Goal: Task Accomplishment & Management: Complete application form

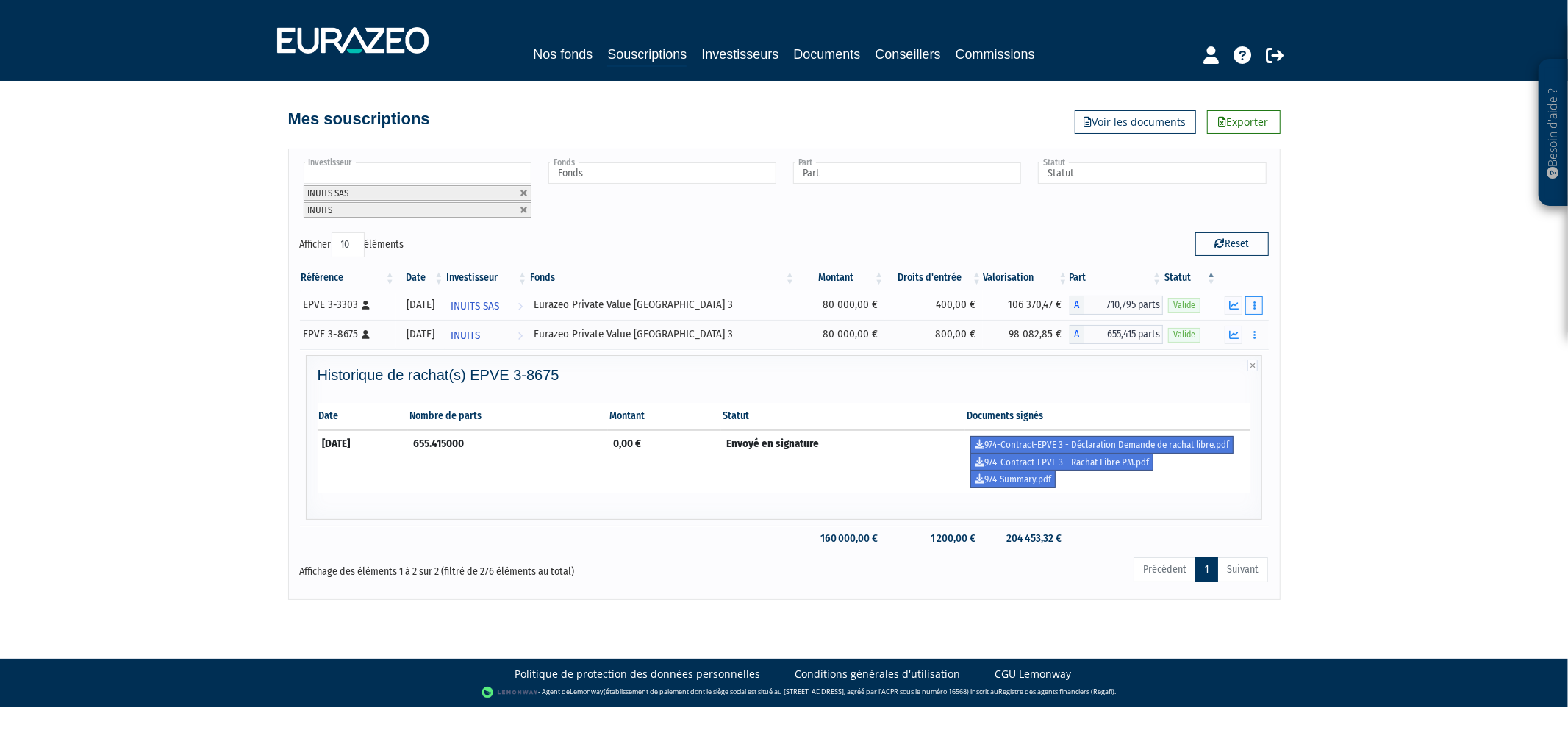
click at [1251, 305] on button "button" at bounding box center [1254, 305] width 18 height 18
click at [1231, 353] on link "Historique de rachat(s)" at bounding box center [1197, 359] width 121 height 24
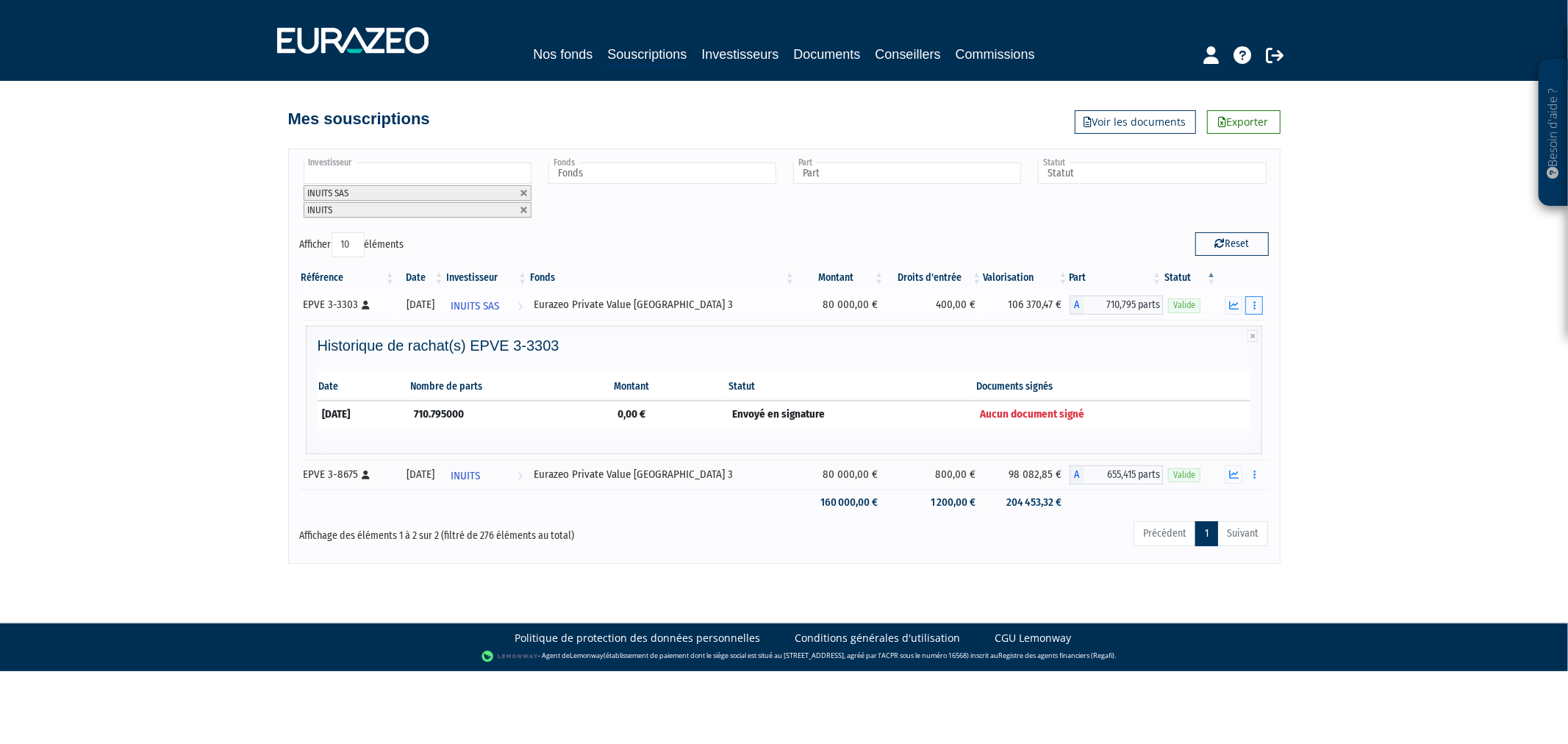
click at [1254, 304] on icon "button" at bounding box center [1255, 305] width 3 height 9
click at [1244, 322] on link "Rachat libre" at bounding box center [1197, 332] width 121 height 24
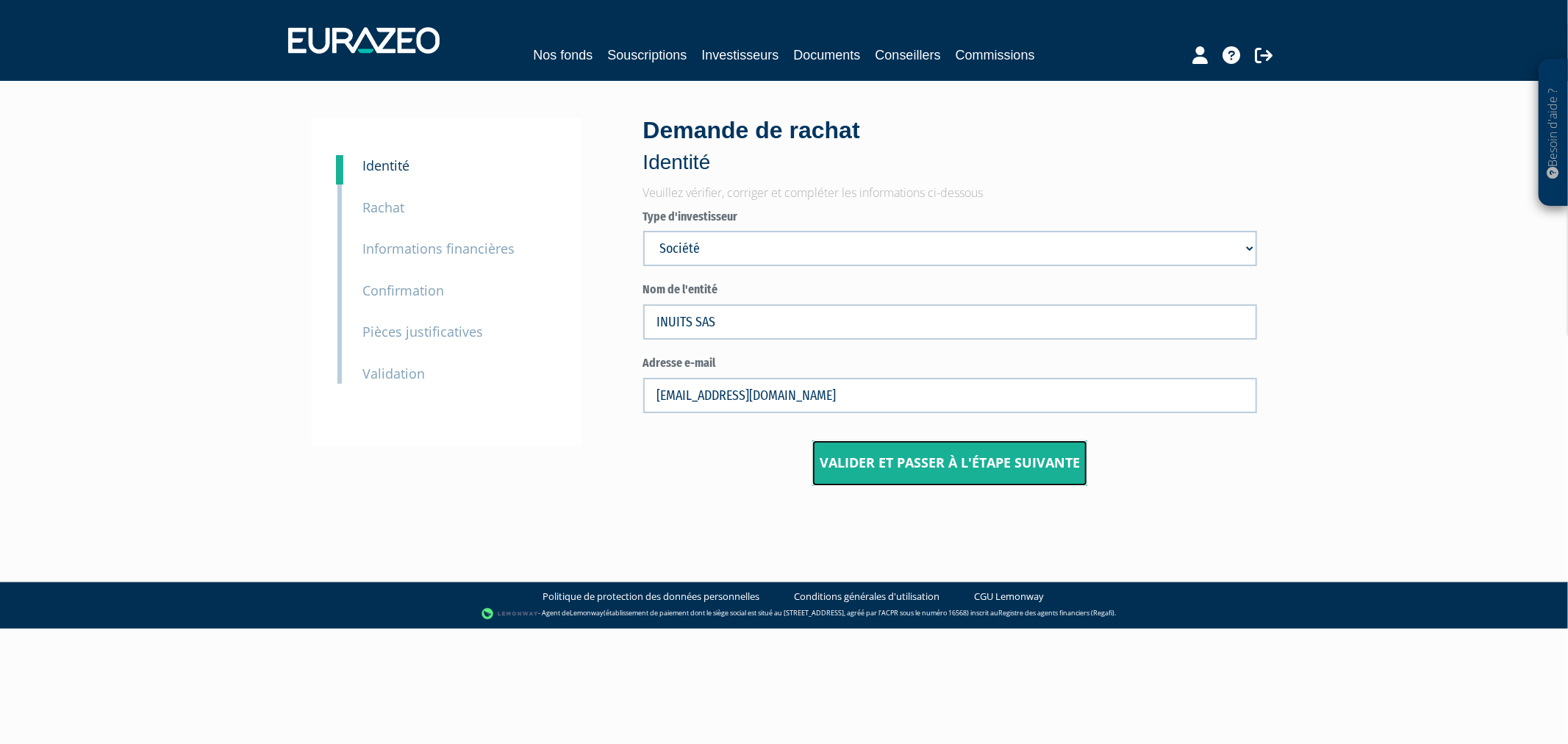
click at [883, 459] on button "Valider et passer à l'étape suivante" at bounding box center [950, 463] width 275 height 45
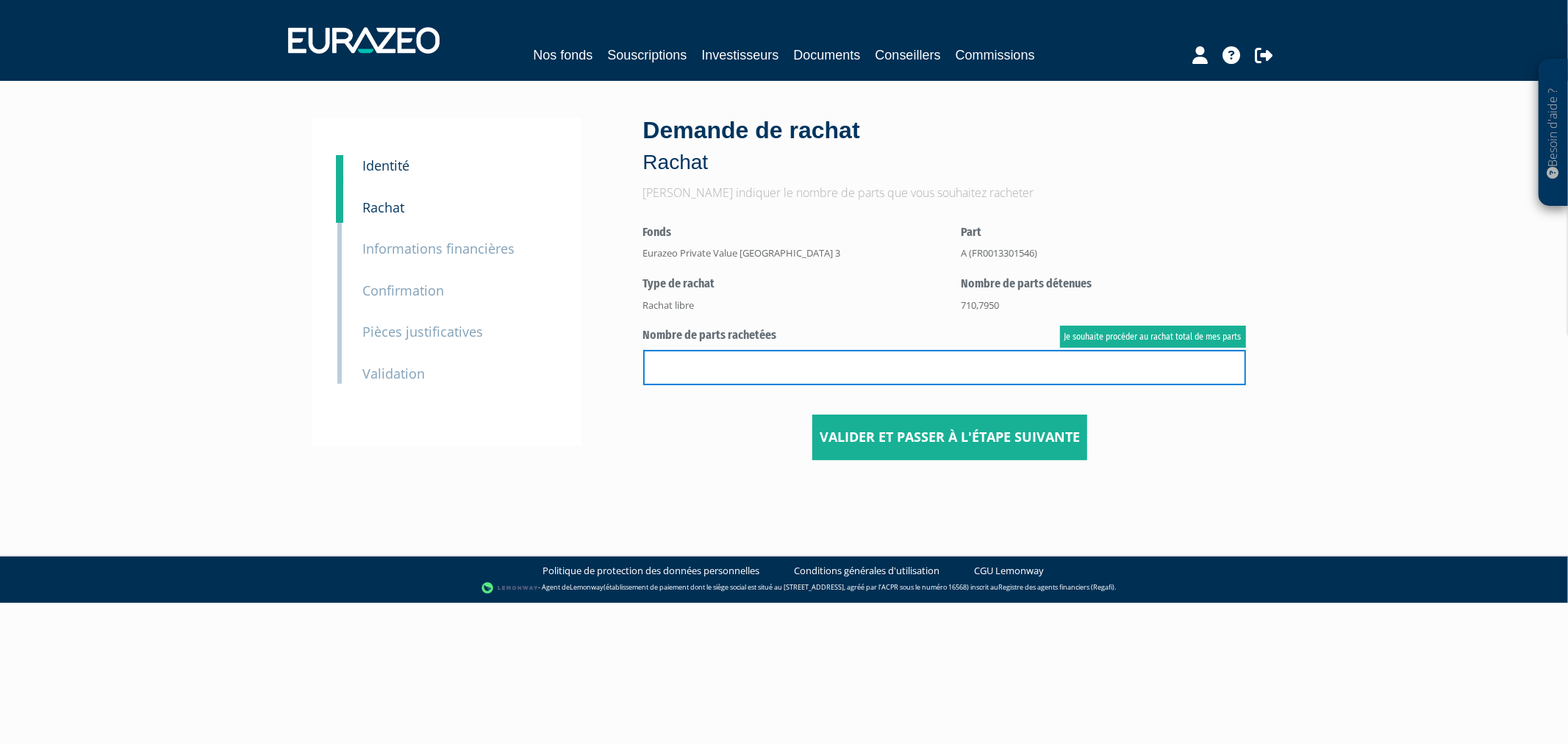
click at [823, 378] on input "text" at bounding box center [945, 367] width 602 height 35
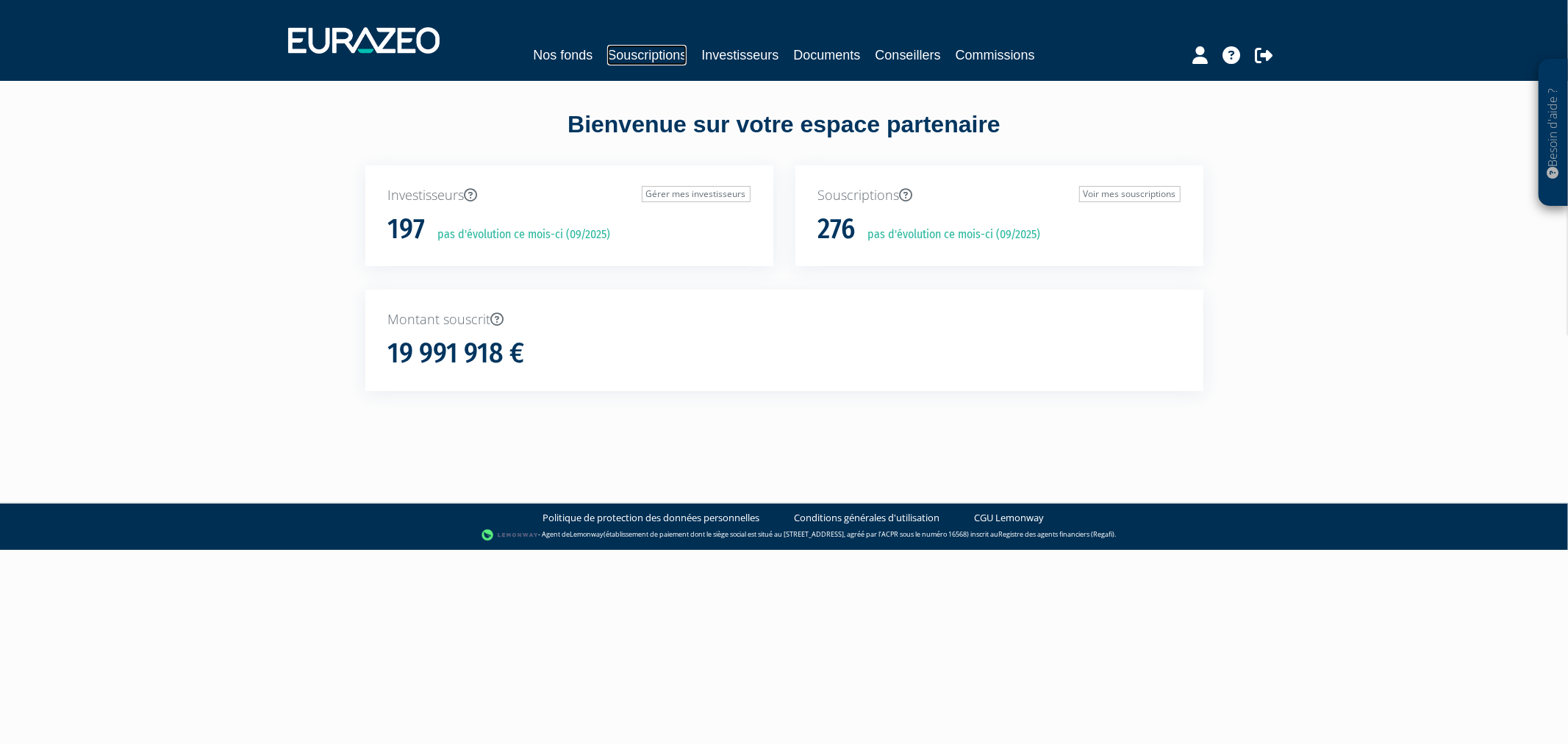
click at [636, 61] on link "Souscriptions" at bounding box center [647, 55] width 80 height 21
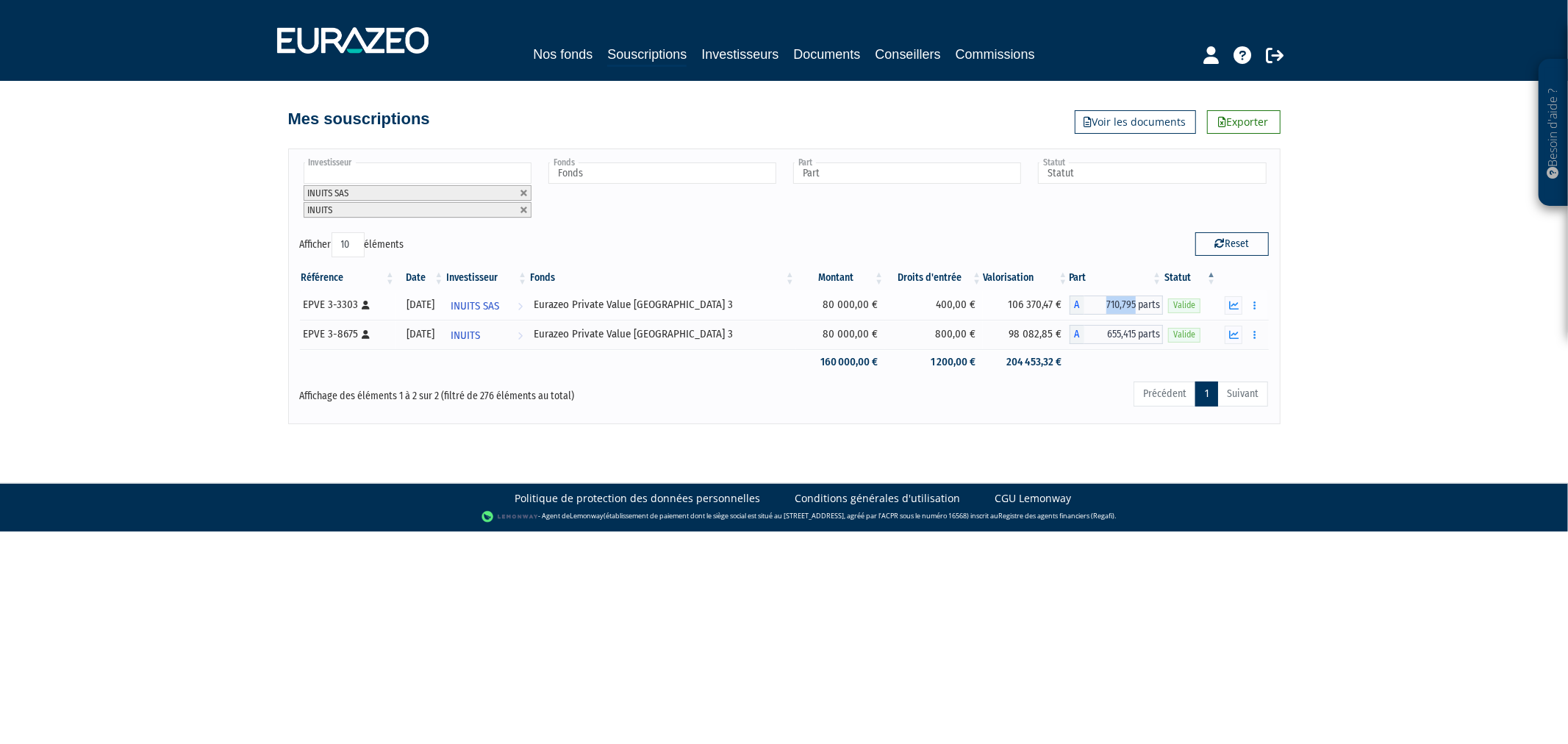
drag, startPoint x: 1093, startPoint y: 303, endPoint x: 1131, endPoint y: 305, distance: 38.1
click at [1131, 305] on span "710,795 parts" at bounding box center [1124, 305] width 80 height 19
copy span "710,795"
click at [1254, 304] on icon "button" at bounding box center [1255, 305] width 3 height 9
click at [1232, 331] on link "Rachat libre" at bounding box center [1197, 332] width 121 height 24
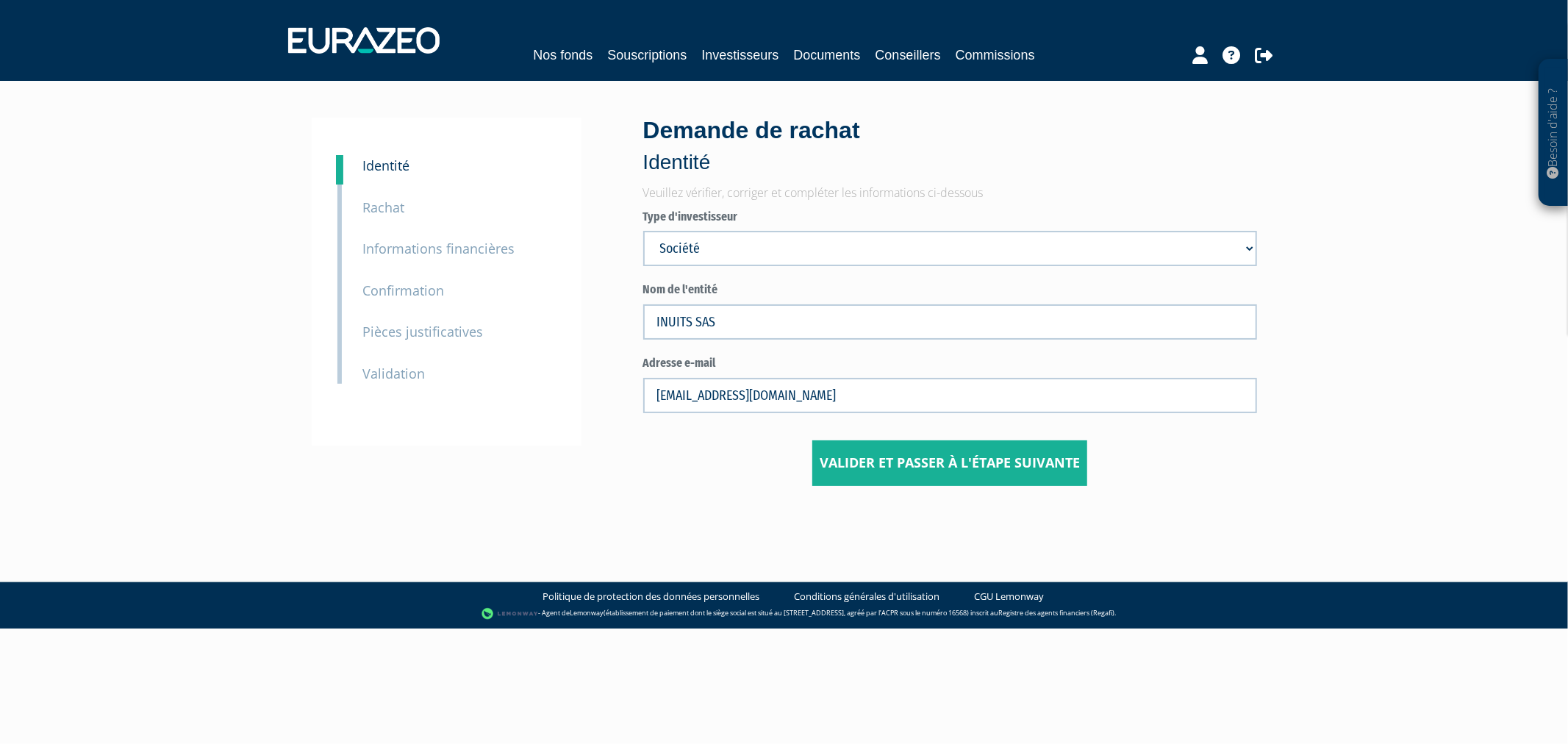
click at [876, 437] on form "Type d'investisseur Mr Société Mme Prénom Nom INUITS SAS geervanvelde@gmail.com" at bounding box center [950, 347] width 614 height 277
click at [895, 481] on button "Valider et passer à l'étape suivante" at bounding box center [950, 463] width 275 height 45
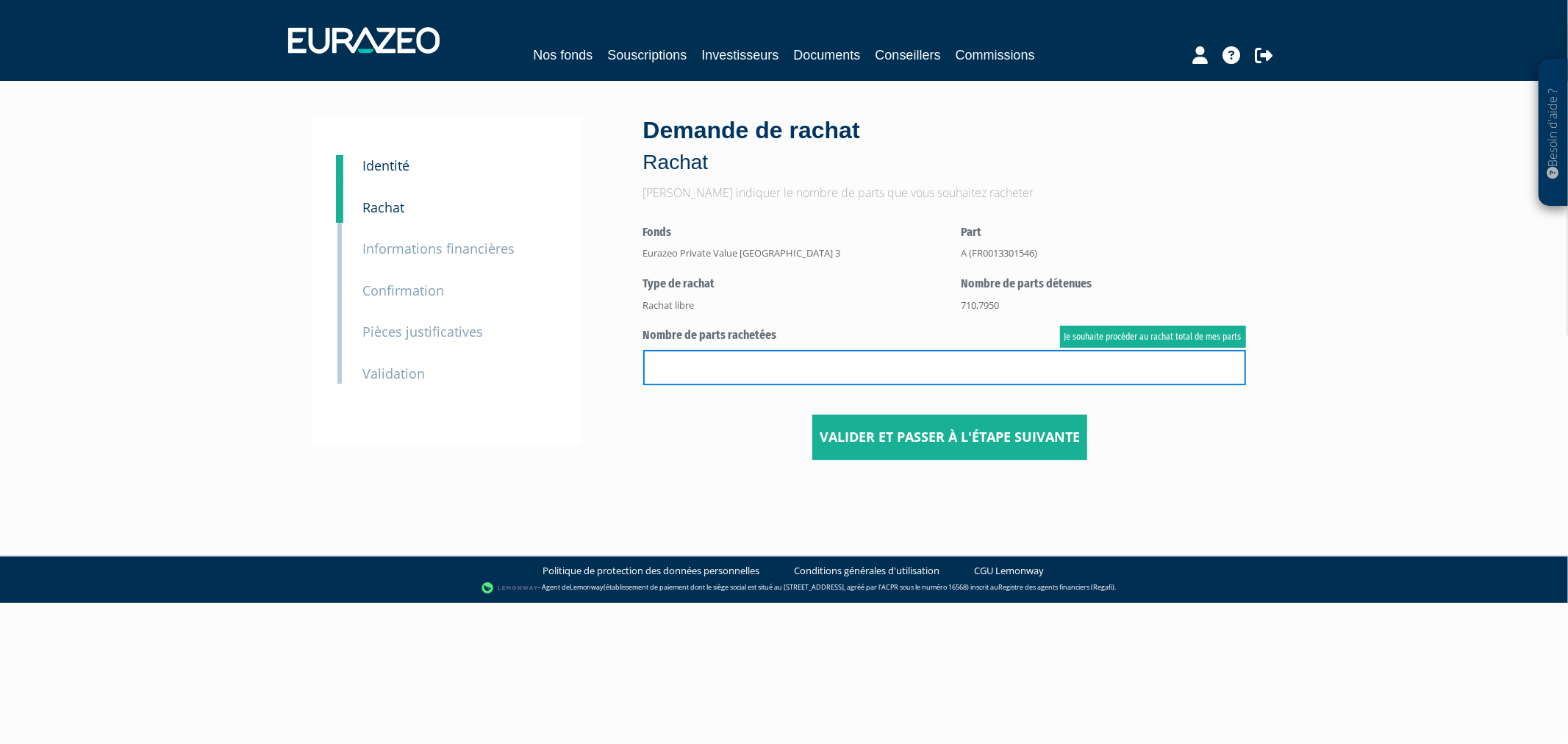
click at [704, 366] on input "text" at bounding box center [945, 367] width 602 height 35
paste input "710,795"
type input "710,795"
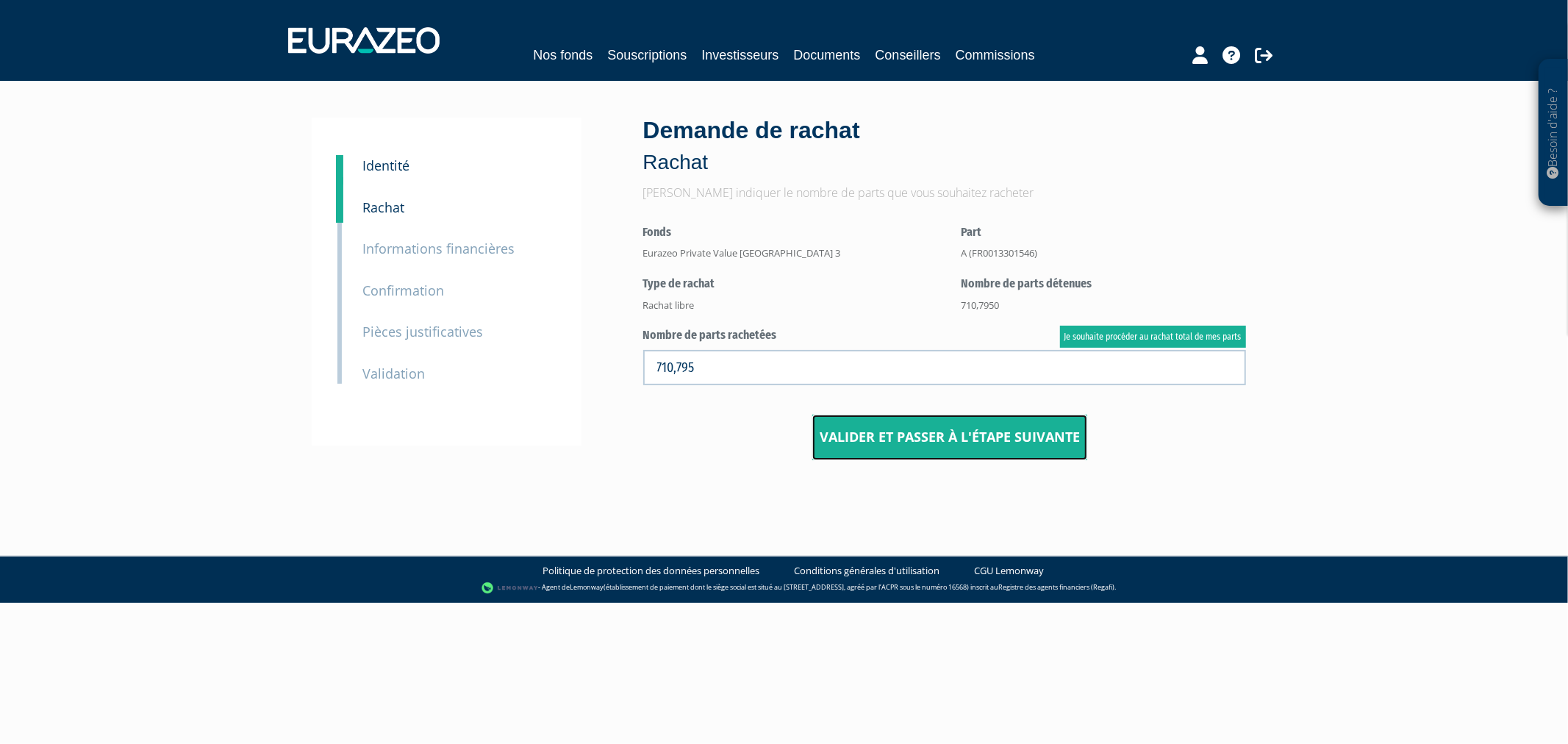
click at [839, 433] on button "Valider et passer à l'étape suivante" at bounding box center [950, 437] width 275 height 45
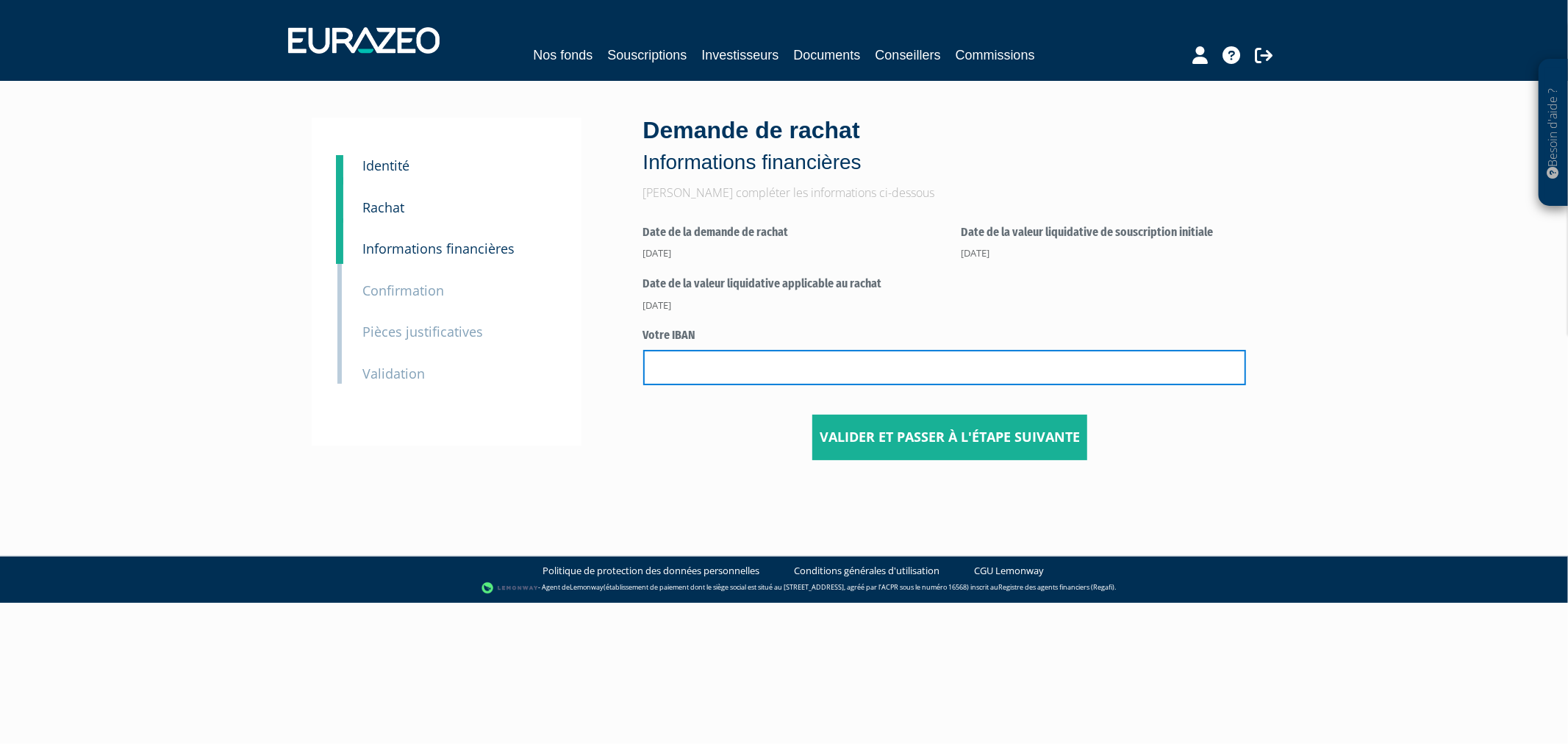
click at [812, 366] on input "text" at bounding box center [945, 367] width 602 height 35
paste input "FR7630003030810002702065468"
type input "FR7630003030810002702065468"
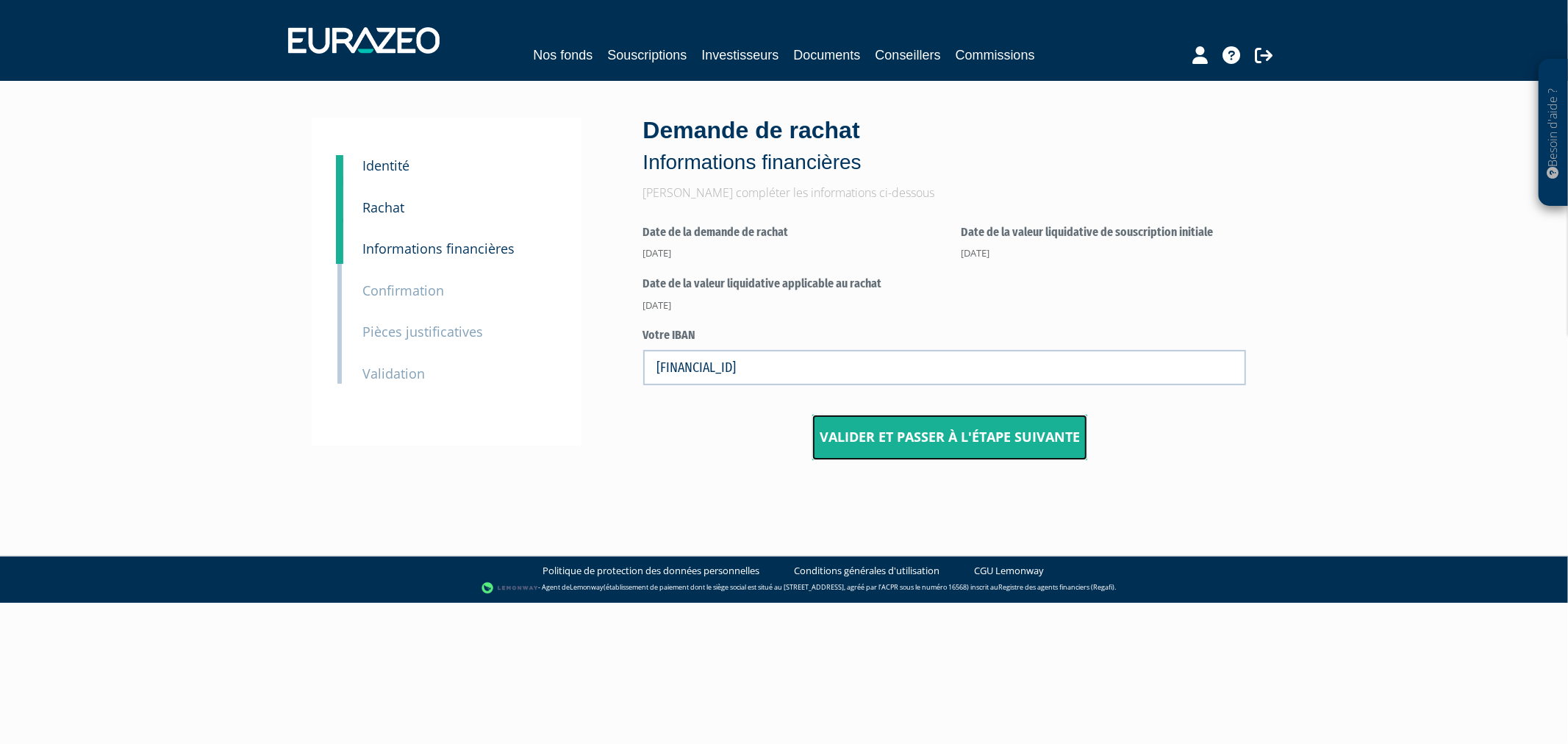
click at [842, 424] on button "Valider et passer à l'étape suivante" at bounding box center [950, 437] width 275 height 45
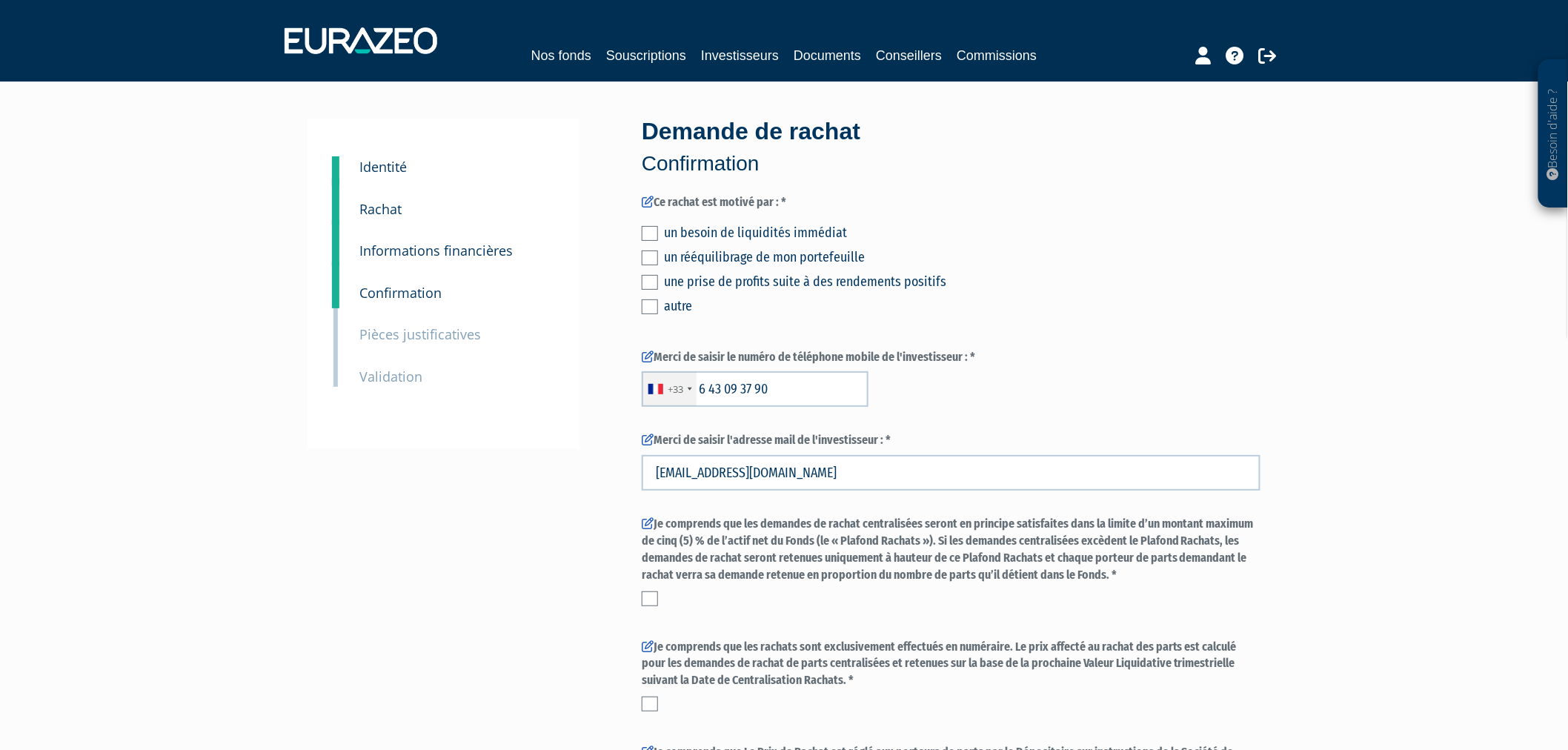
click at [650, 258] on label at bounding box center [650, 258] width 16 height 15
click at [0, 0] on input "checkbox" at bounding box center [0, 0] width 0 height 0
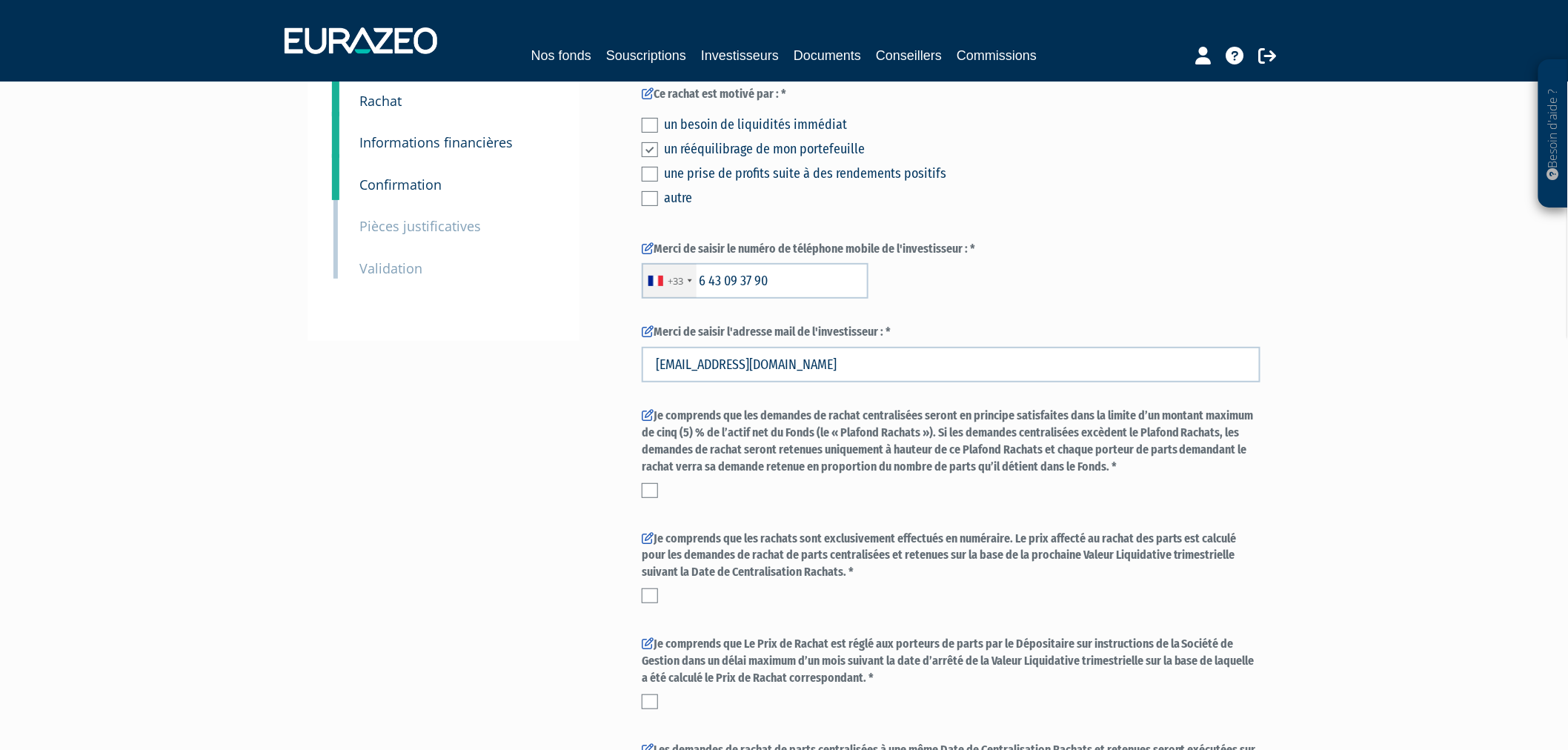
scroll to position [247, 0]
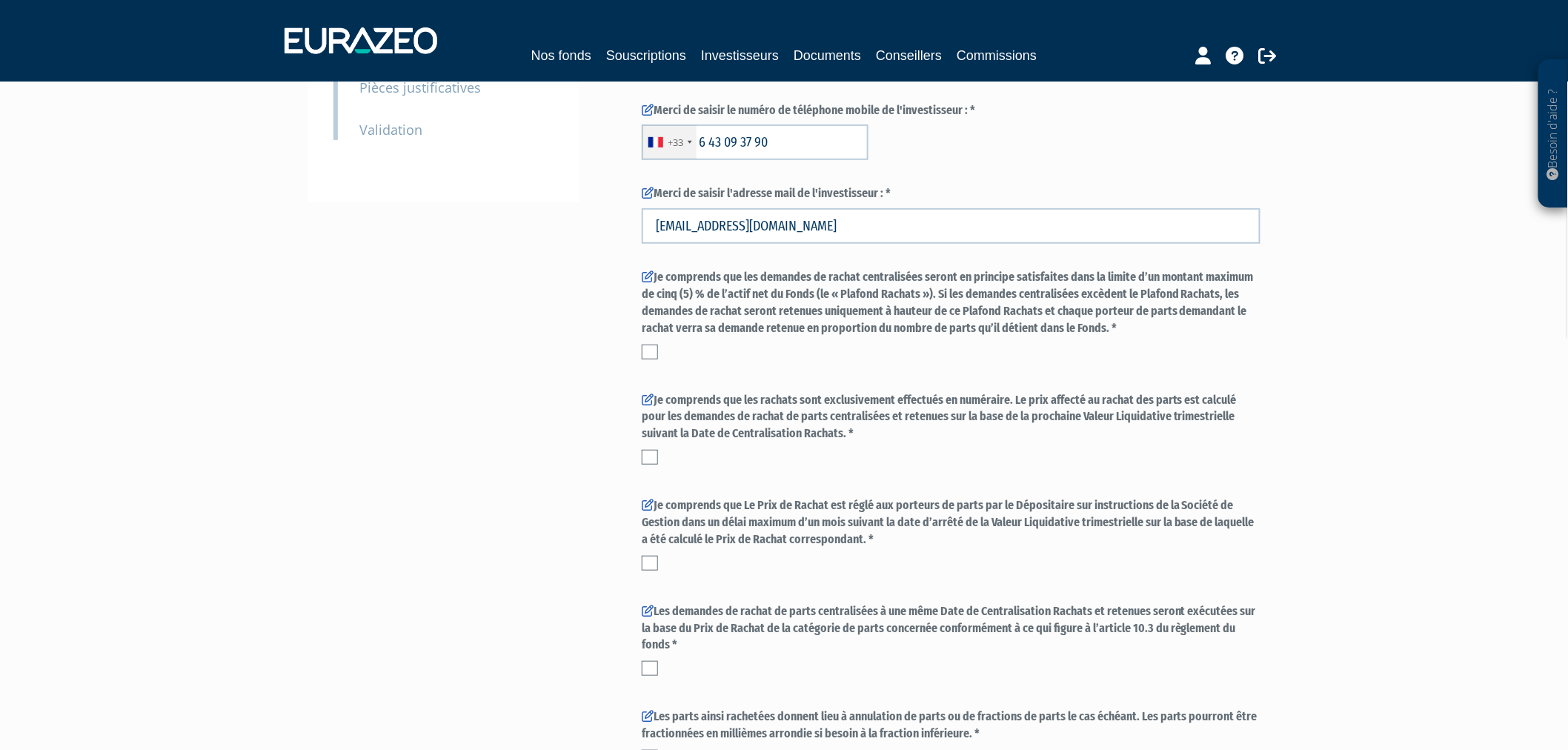
click at [654, 351] on label at bounding box center [650, 351] width 16 height 15
click at [0, 0] on input "checkbox" at bounding box center [0, 0] width 0 height 0
click at [648, 456] on label at bounding box center [650, 457] width 16 height 15
click at [0, 0] on input "checkbox" at bounding box center [0, 0] width 0 height 0
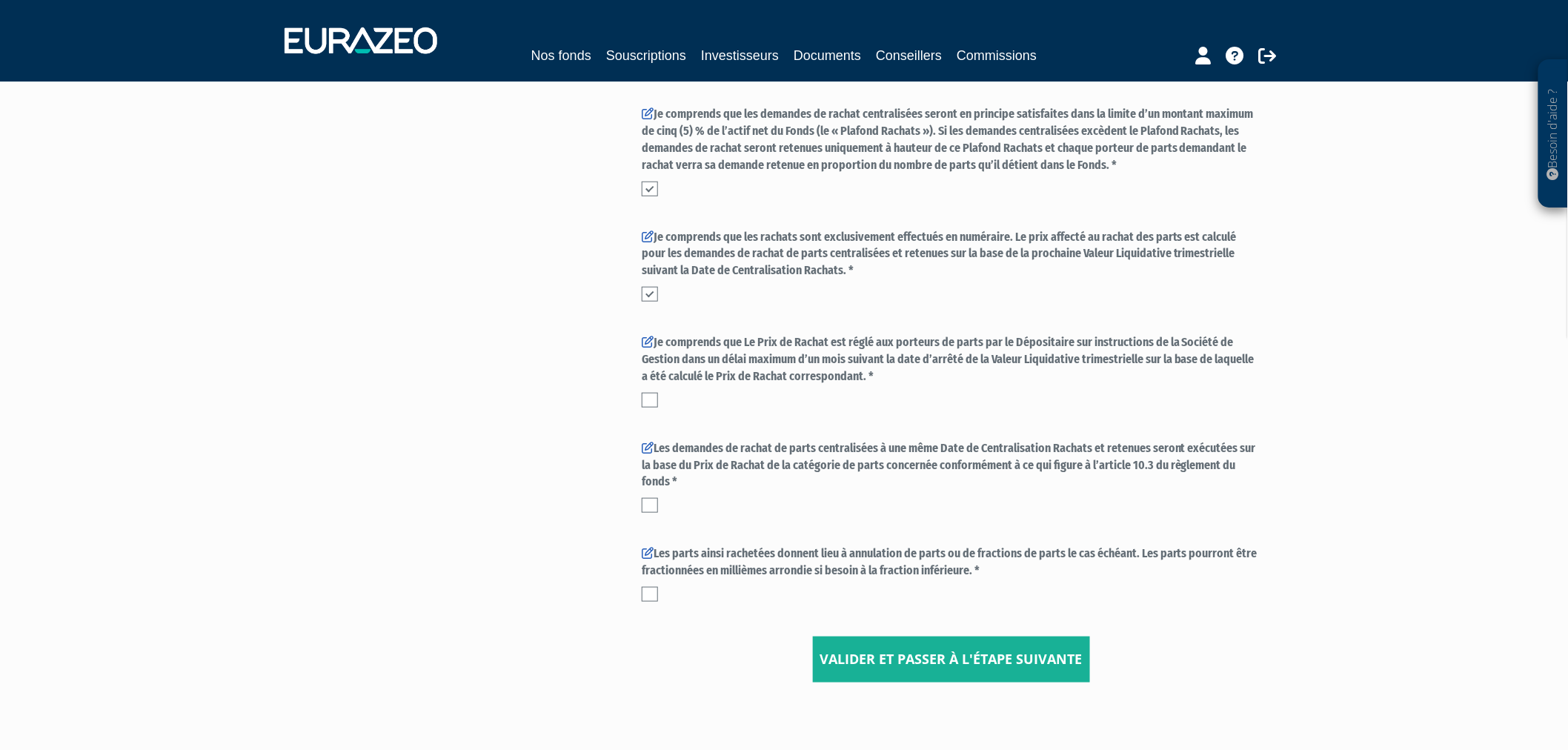
scroll to position [411, 0]
click at [654, 497] on label at bounding box center [650, 503] width 16 height 15
click at [0, 0] on input "checkbox" at bounding box center [0, 0] width 0 height 0
click at [654, 590] on label at bounding box center [650, 593] width 16 height 15
click at [0, 0] on input "checkbox" at bounding box center [0, 0] width 0 height 0
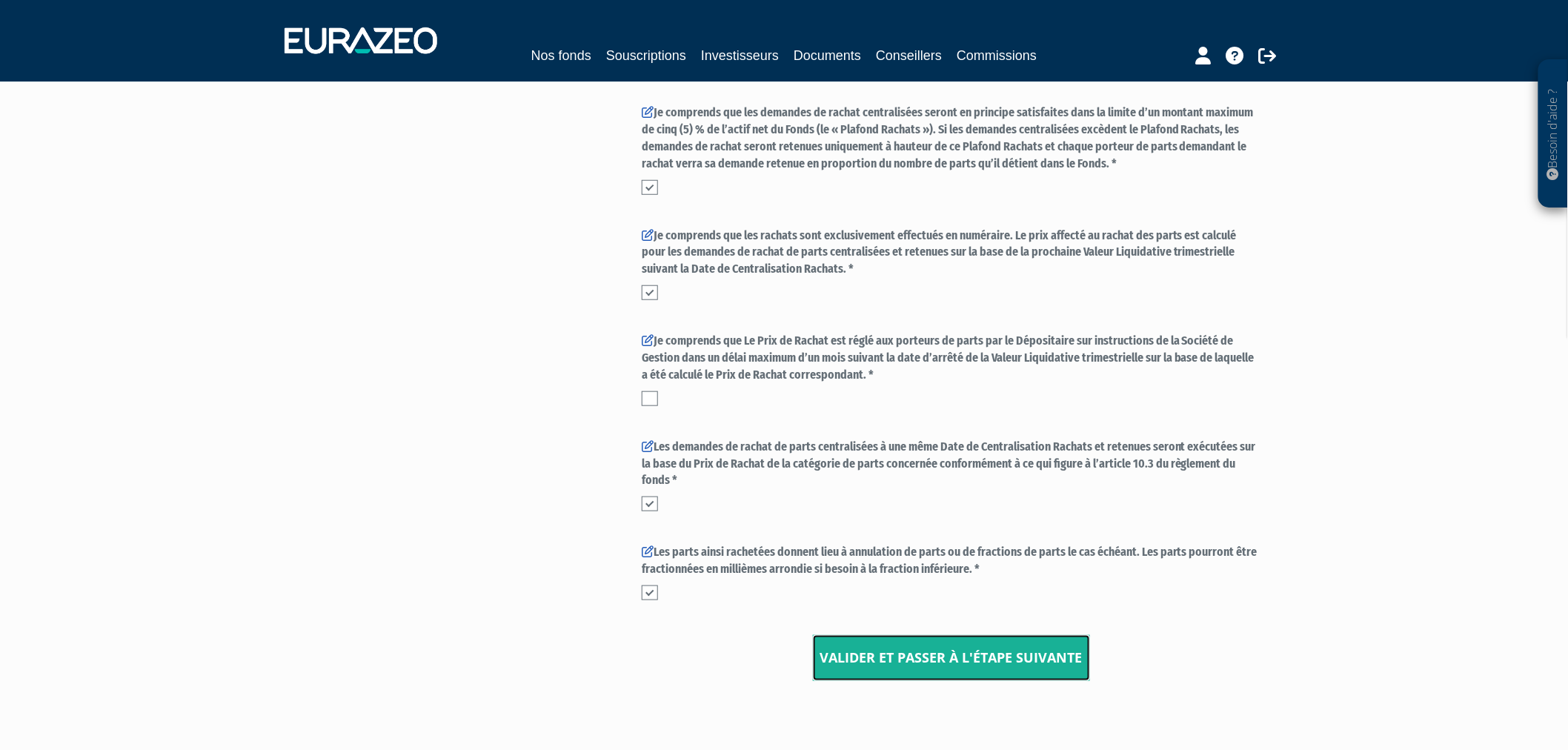
click at [882, 650] on button "Valider et passer à l'étape suivante" at bounding box center [951, 657] width 277 height 46
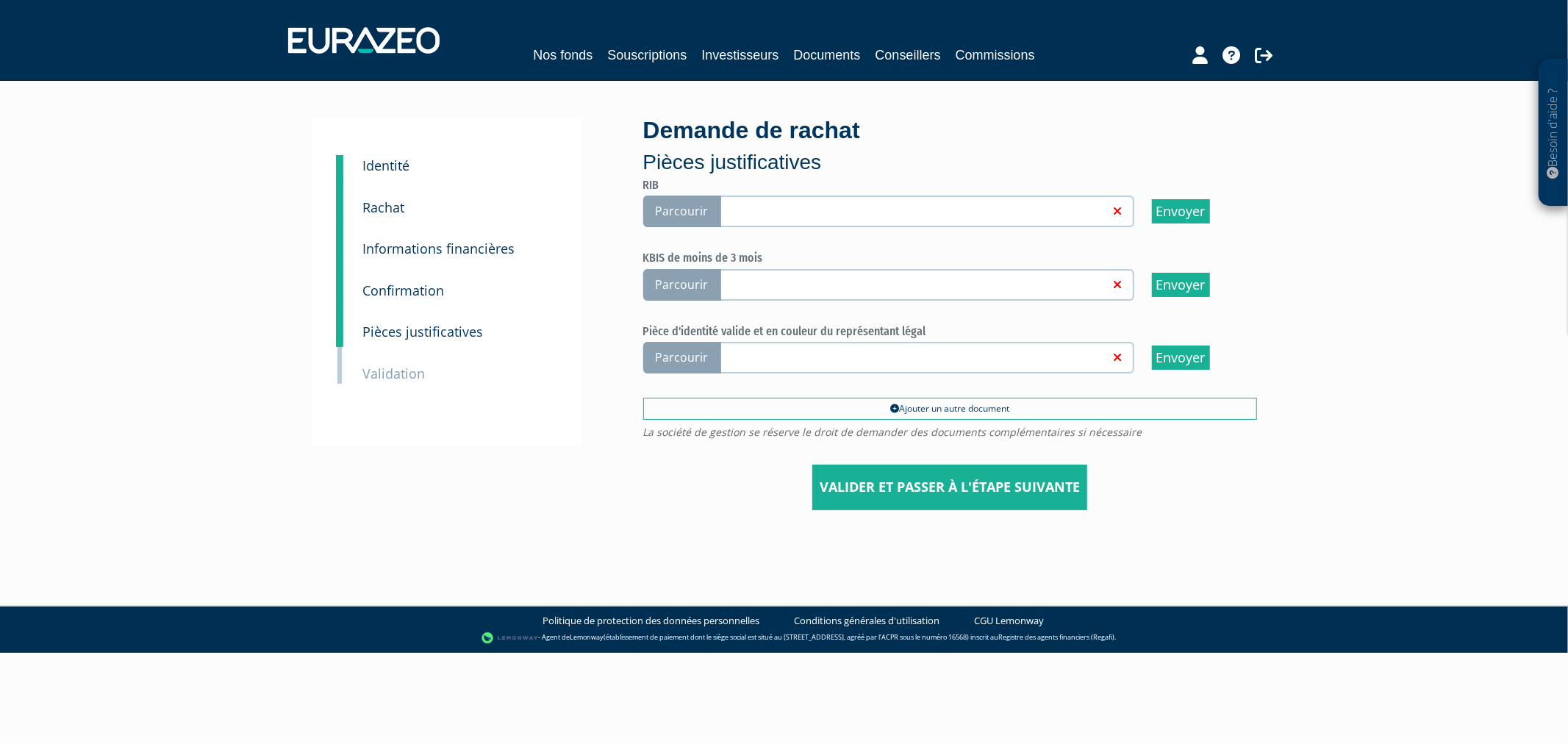
click at [695, 209] on span "Parcourir" at bounding box center [682, 211] width 78 height 32
click at [0, 0] on input "Parcourir" at bounding box center [0, 0] width 0 height 0
click at [681, 269] on span "Parcourir" at bounding box center [682, 285] width 78 height 32
click at [0, 0] on input "Parcourir" at bounding box center [0, 0] width 0 height 0
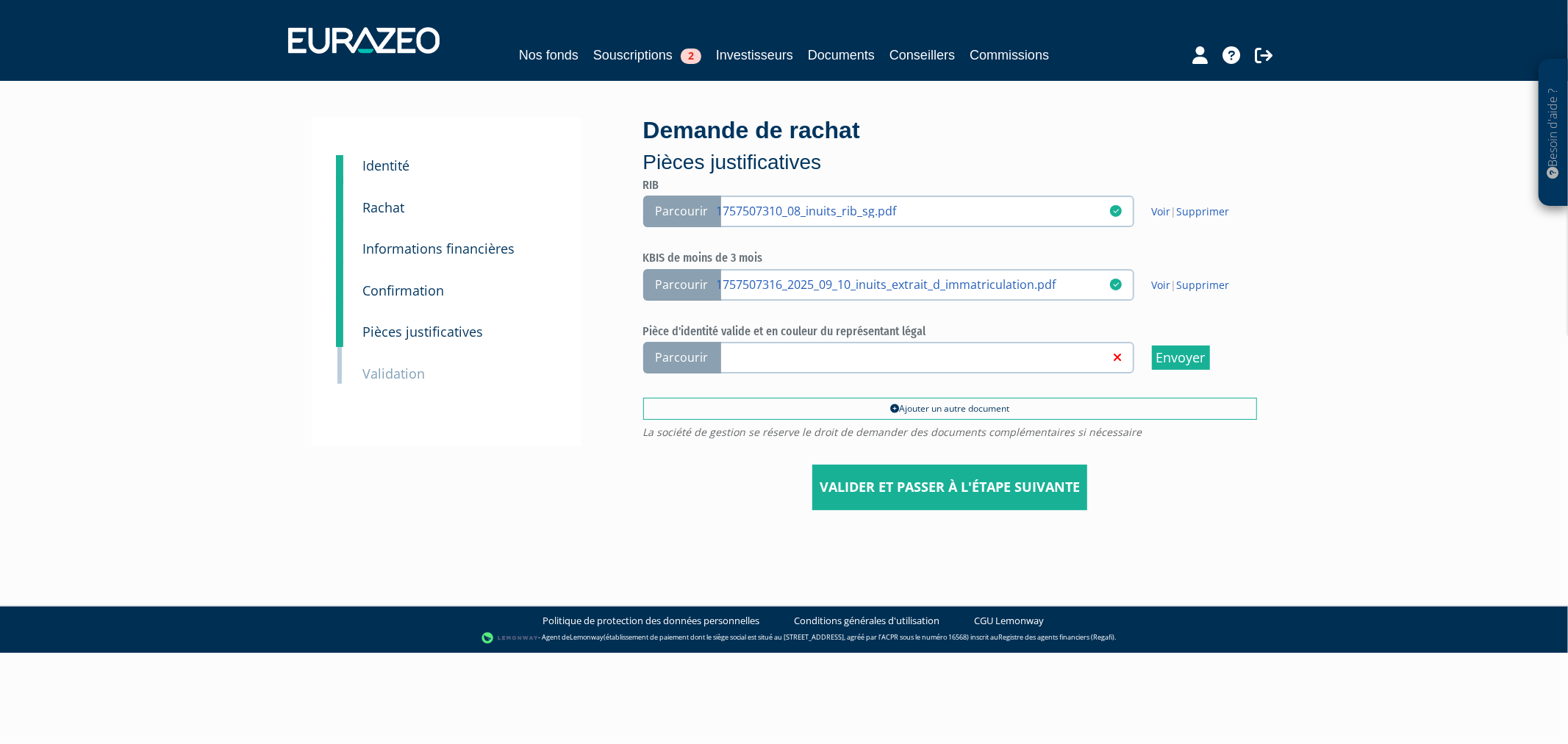
click at [694, 348] on span "Parcourir" at bounding box center [682, 357] width 78 height 32
click at [0, 0] on input "Parcourir" at bounding box center [0, 0] width 0 height 0
click at [882, 476] on input "Valider et passer à l'étape suivante" at bounding box center [950, 487] width 275 height 45
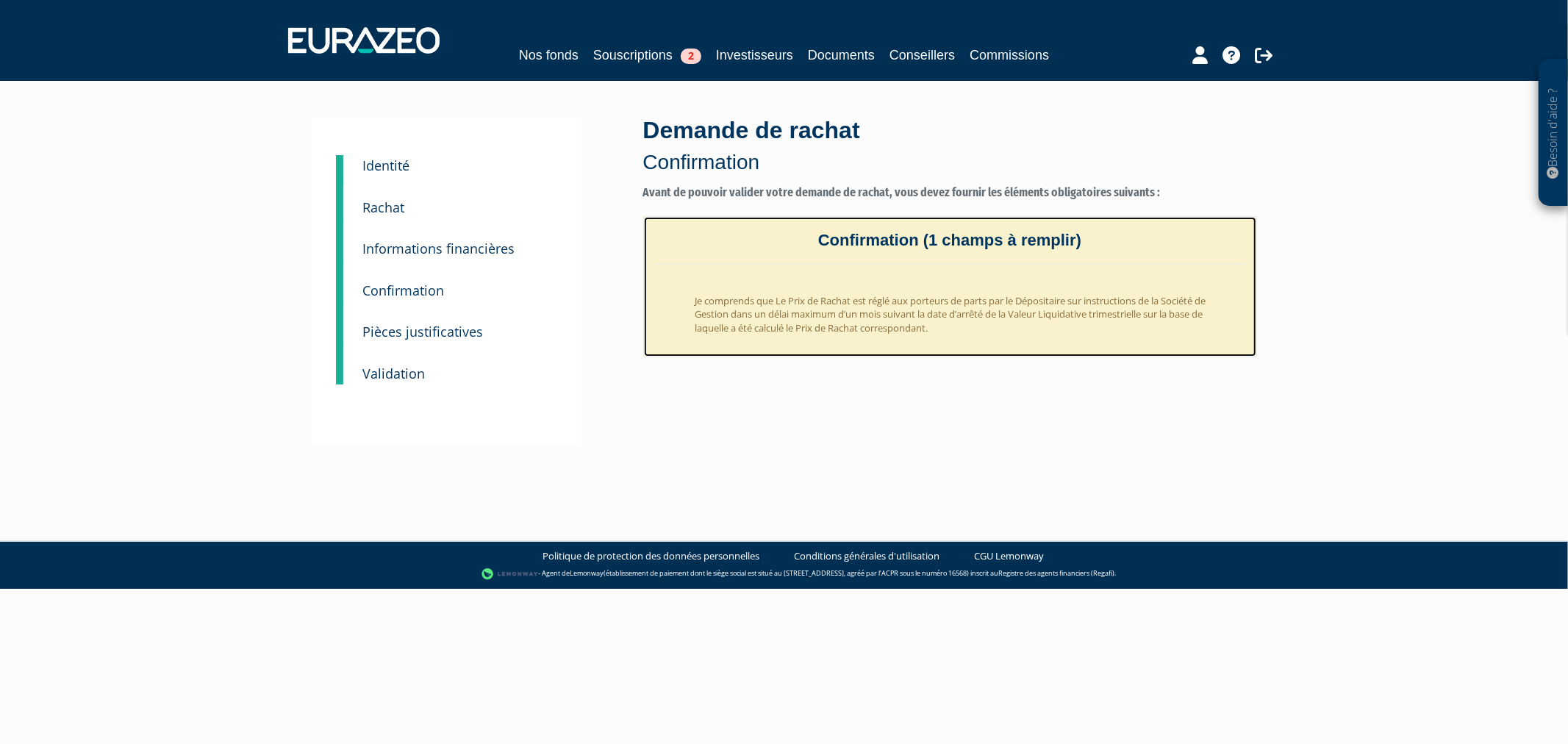
click at [824, 266] on link "Confirmation (1 champs à remplir) Je comprends que Le Prix de Rachat est réglé …" at bounding box center [950, 287] width 614 height 142
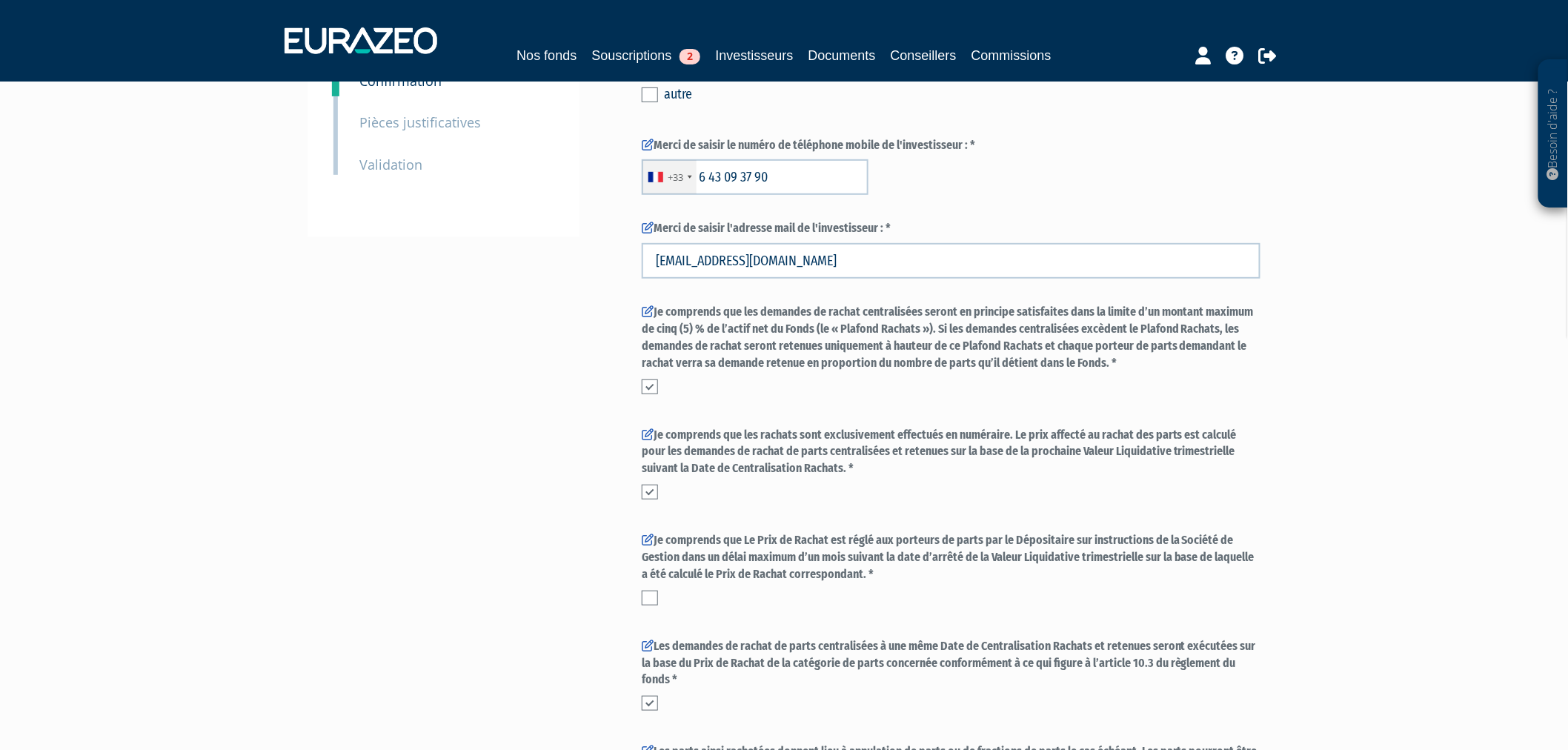
scroll to position [411, 0]
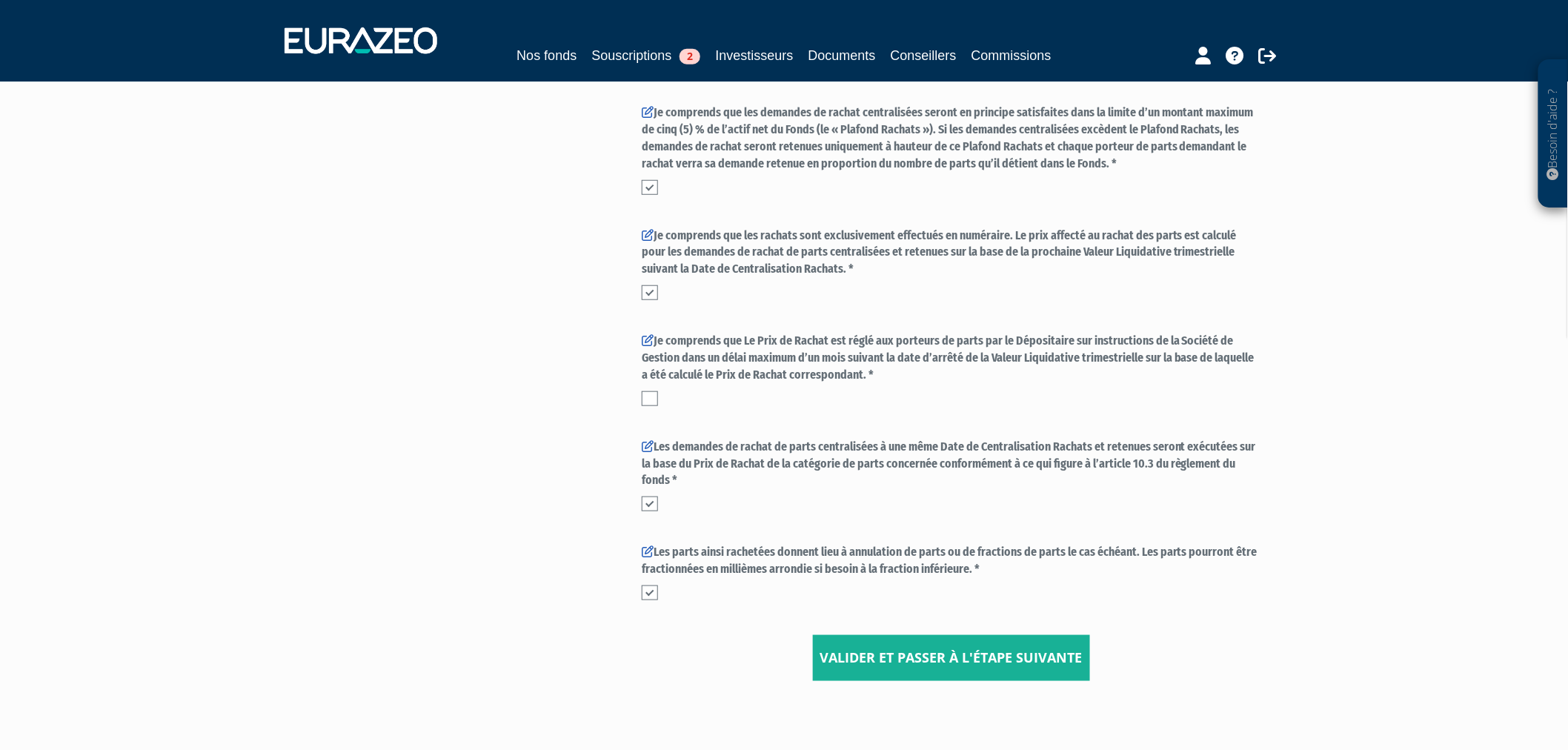
click at [646, 388] on div "Je comprends que Le Prix de Rachat est réglé aux porteurs de parts par le Dépos…" at bounding box center [950, 369] width 618 height 74
click at [648, 395] on label at bounding box center [650, 398] width 16 height 15
click at [0, 0] on input "checkbox" at bounding box center [0, 0] width 0 height 0
click at [933, 657] on button "Valider et passer à l'étape suivante" at bounding box center [951, 657] width 277 height 46
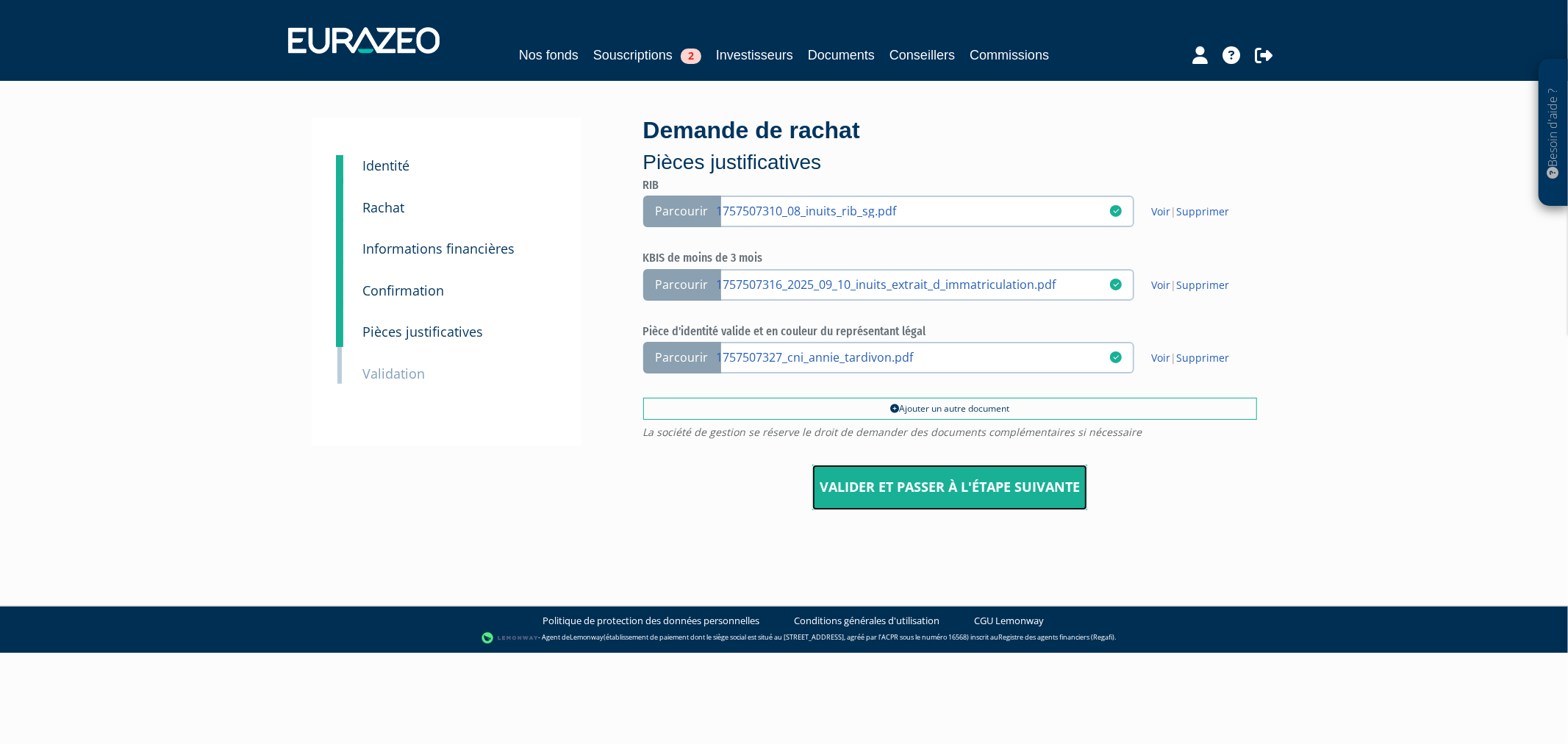
click at [935, 488] on input "Valider et passer à l'étape suivante" at bounding box center [950, 487] width 275 height 45
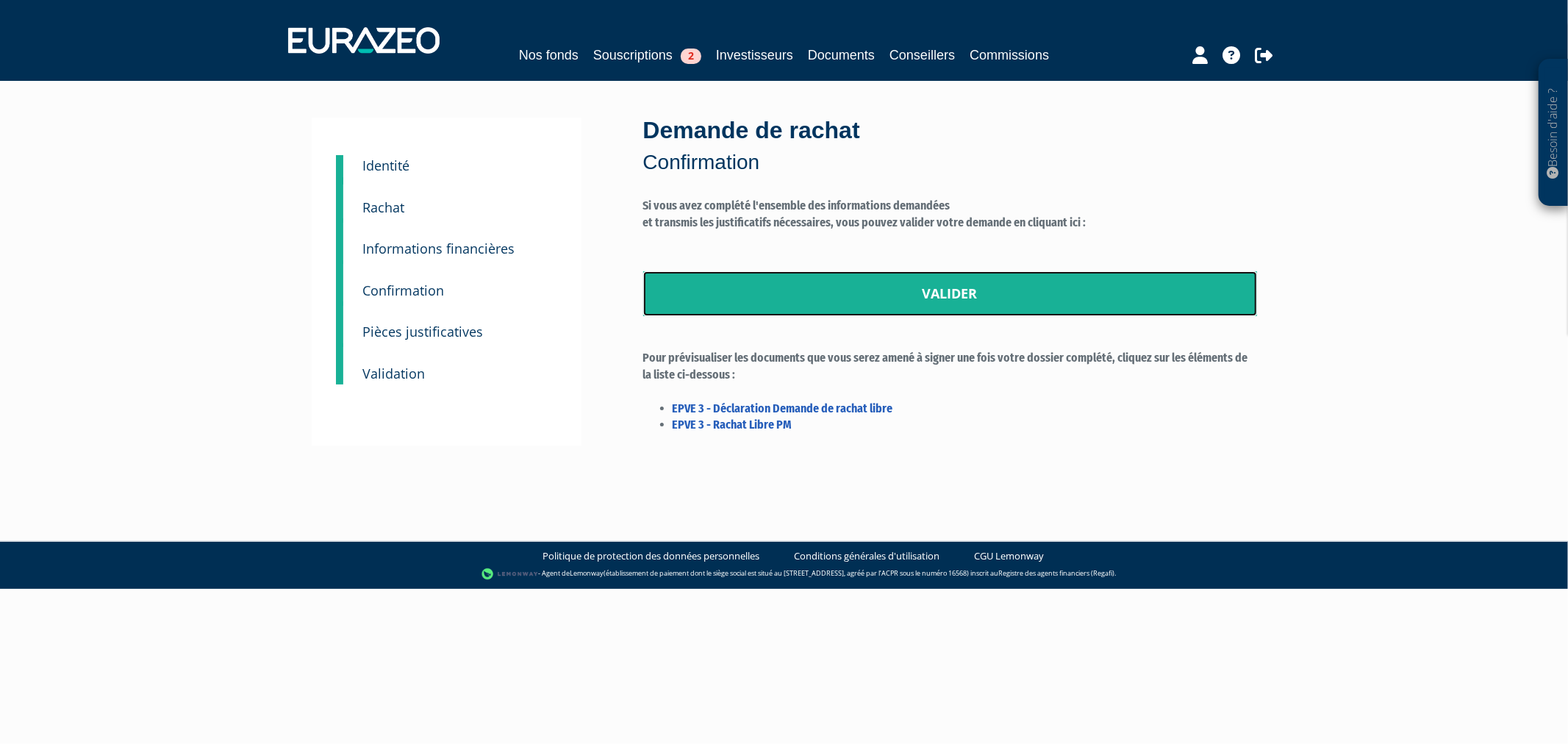
click at [844, 305] on link "Valider" at bounding box center [950, 293] width 614 height 45
